Goal: Task Accomplishment & Management: Manage account settings

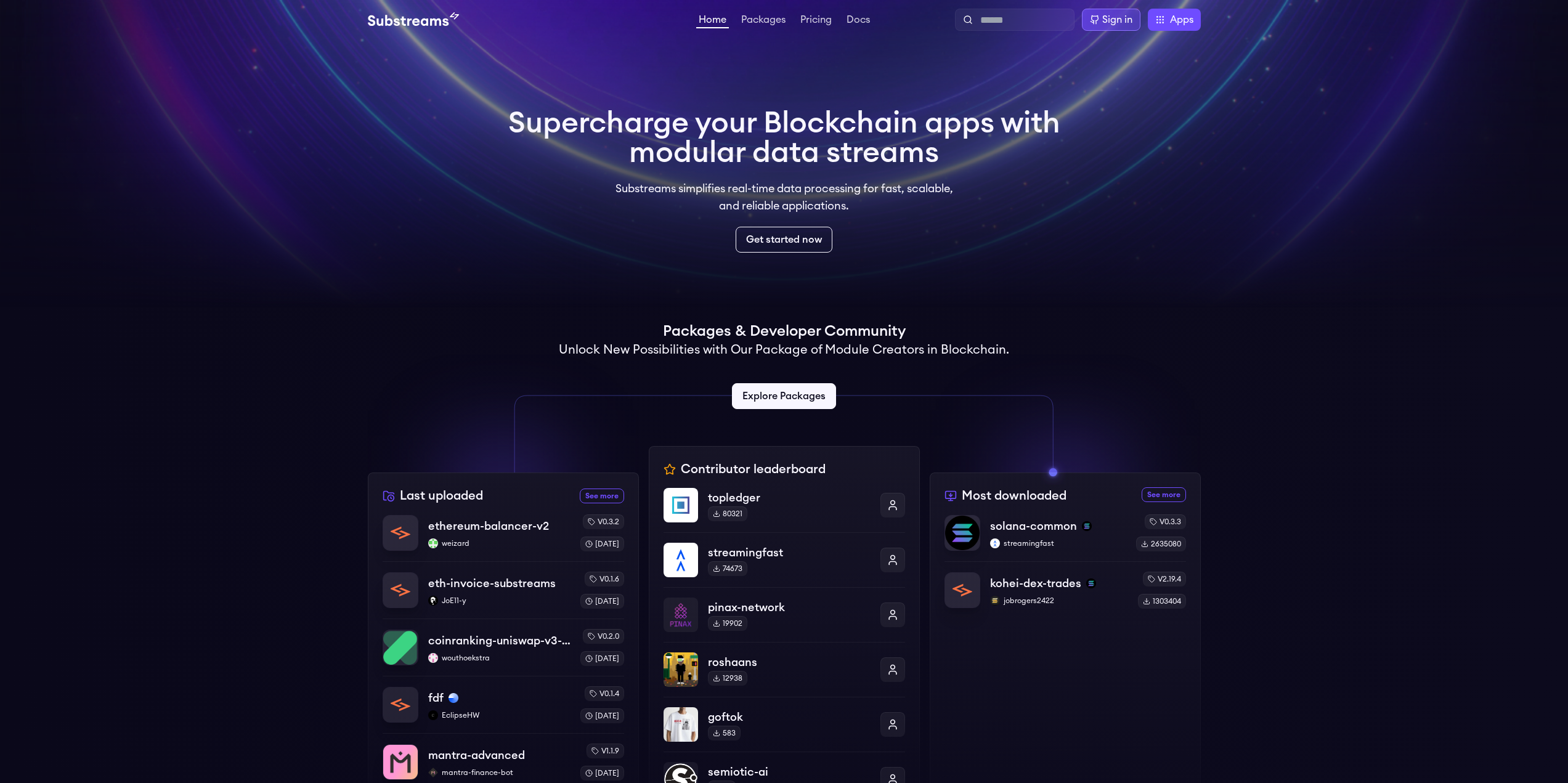
click at [1114, 20] on div "Sign in" at bounding box center [1117, 19] width 30 height 14
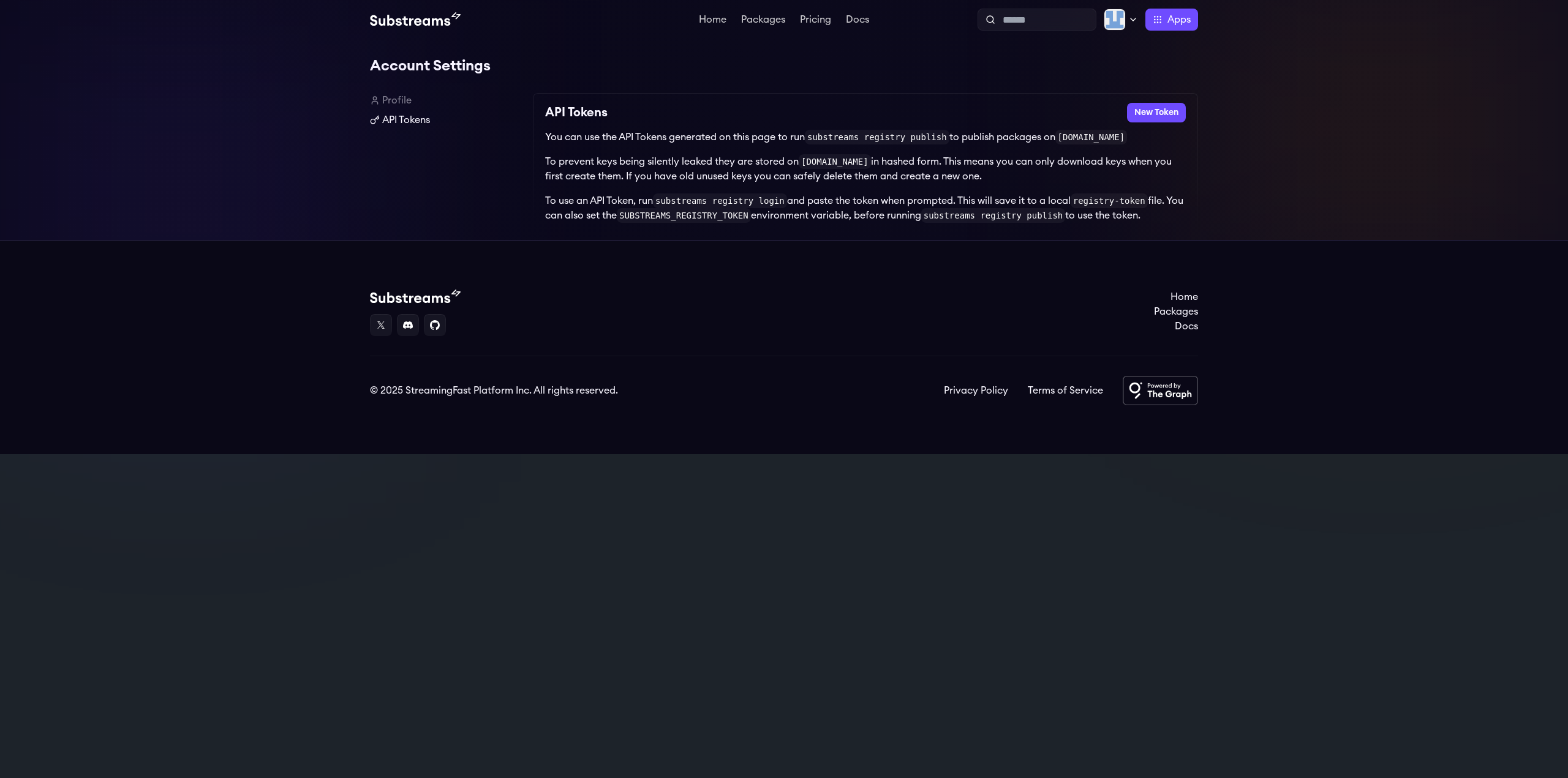
click at [410, 117] on link "API Tokens" at bounding box center [446, 119] width 153 height 14
click at [1159, 117] on button "New Token" at bounding box center [1157, 113] width 59 height 20
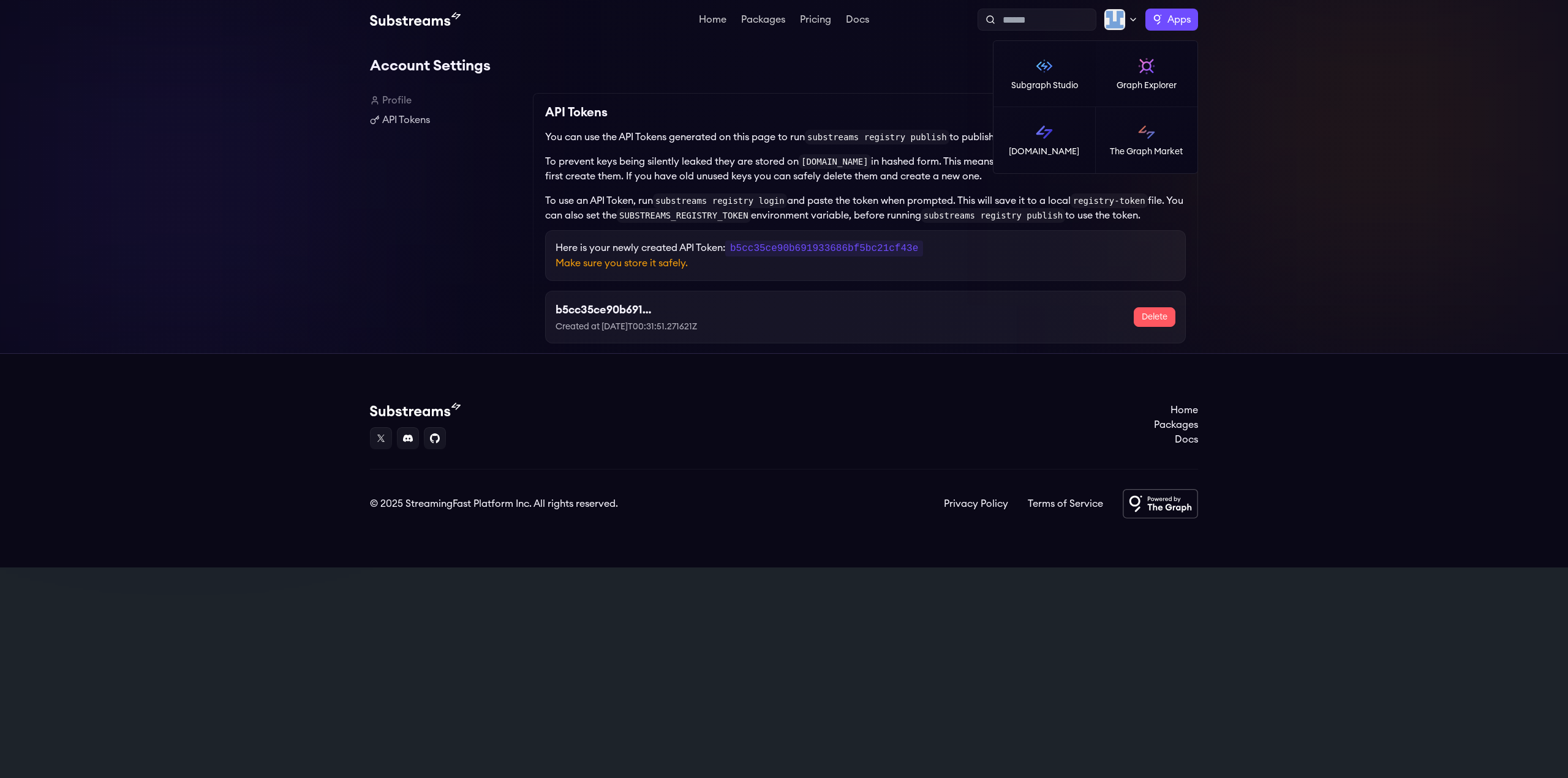
click at [1182, 17] on span "Apps" at bounding box center [1179, 19] width 23 height 14
click at [1149, 65] on img at bounding box center [1146, 66] width 20 height 20
click at [1128, 21] on icon at bounding box center [1133, 19] width 10 height 10
click at [1181, 23] on span "Apps" at bounding box center [1179, 19] width 23 height 14
